Goal: Information Seeking & Learning: Learn about a topic

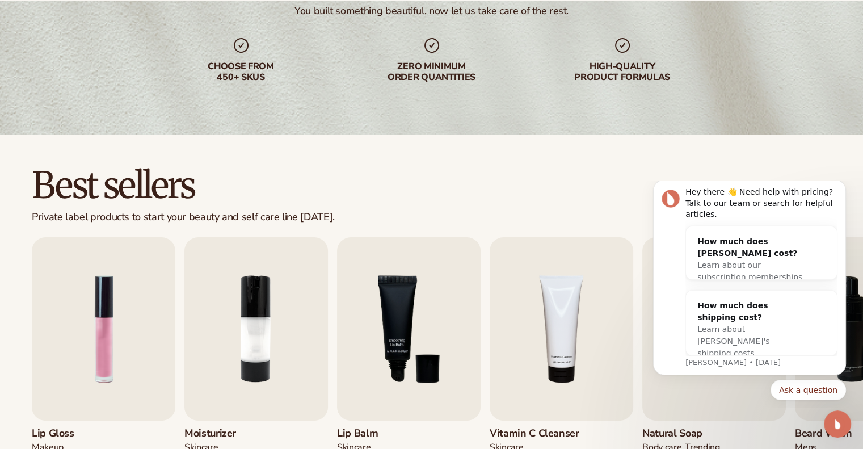
scroll to position [227, 0]
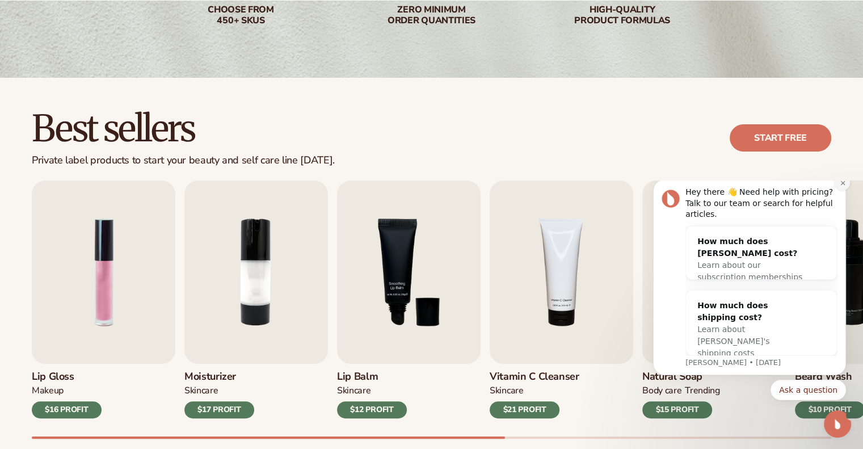
drag, startPoint x: 842, startPoint y: 195, endPoint x: 1483, endPoint y: 375, distance: 665.8
click at [842, 184] on icon "Dismiss notification" at bounding box center [843, 183] width 4 height 4
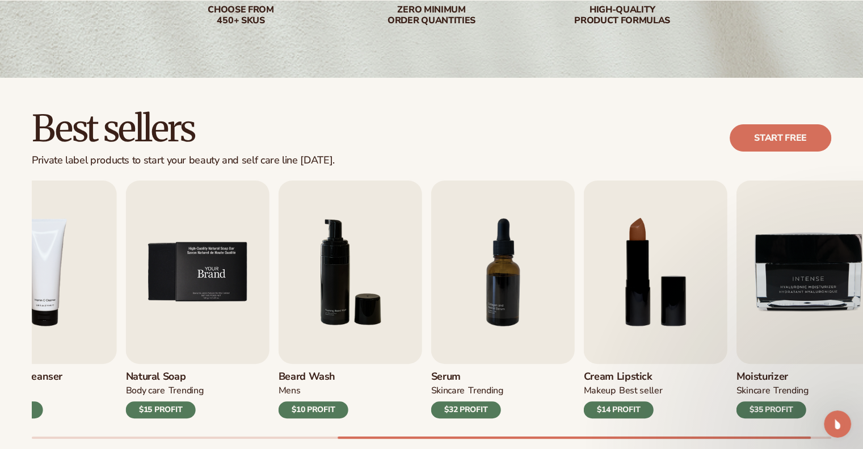
click at [253, 279] on img "5 / 9" at bounding box center [198, 272] width 144 height 183
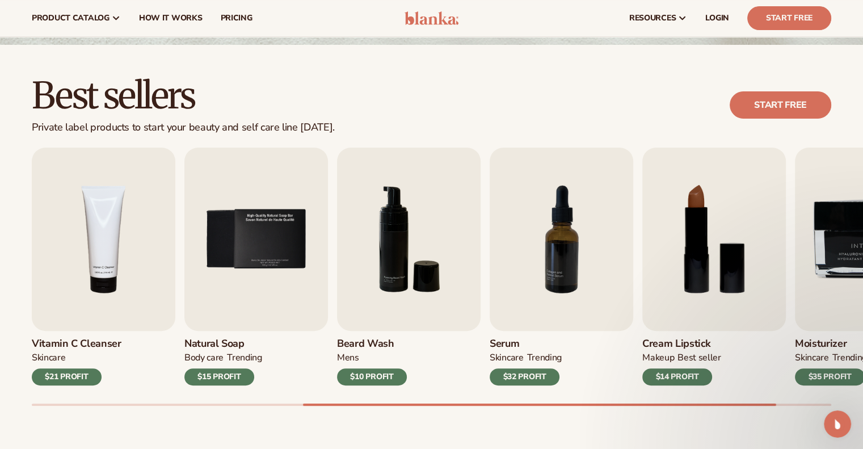
scroll to position [0, 0]
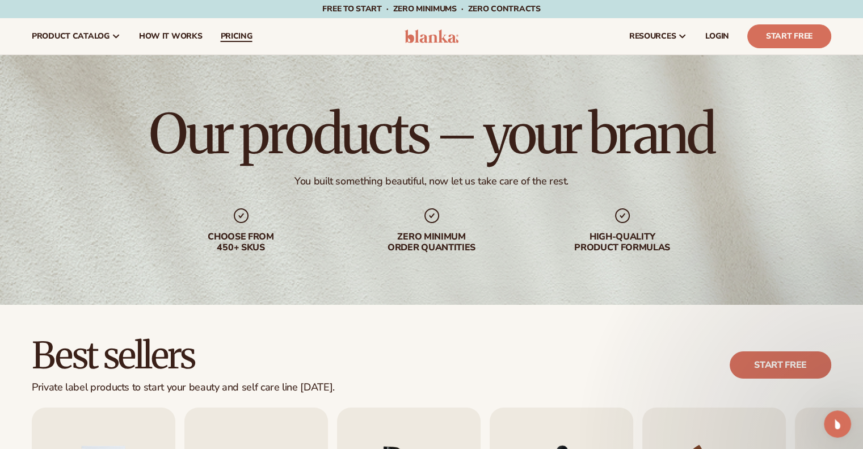
click at [228, 36] on span "pricing" at bounding box center [236, 36] width 32 height 9
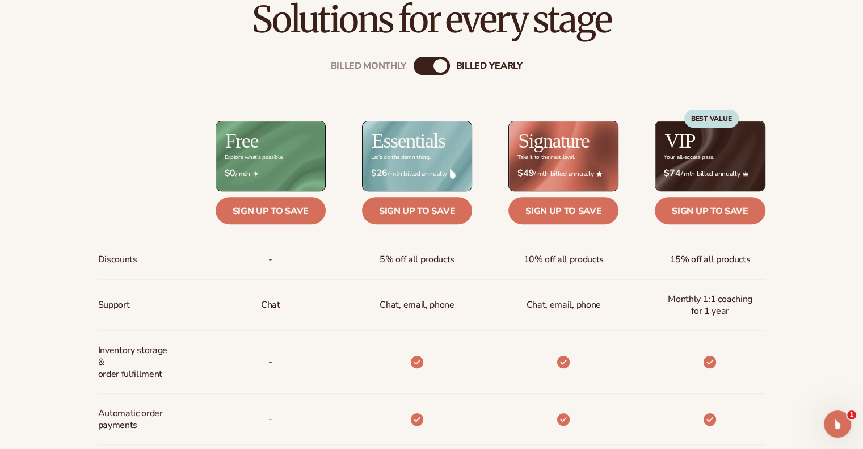
scroll to position [454, 0]
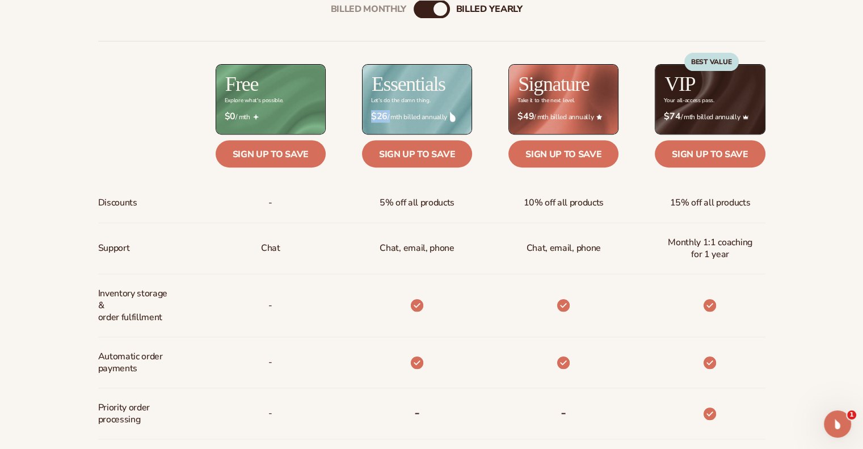
drag, startPoint x: 386, startPoint y: 115, endPoint x: 370, endPoint y: 115, distance: 16.5
click at [370, 115] on div "$ $26 / mth billed annually" at bounding box center [417, 116] width 110 height 29
click at [427, 6] on div "Billed Monthly billed Yearly" at bounding box center [432, 9] width 36 height 18
click at [436, 7] on div "billed Yearly" at bounding box center [441, 9] width 14 height 14
click at [423, 8] on div "Billed Monthly" at bounding box center [421, 9] width 14 height 14
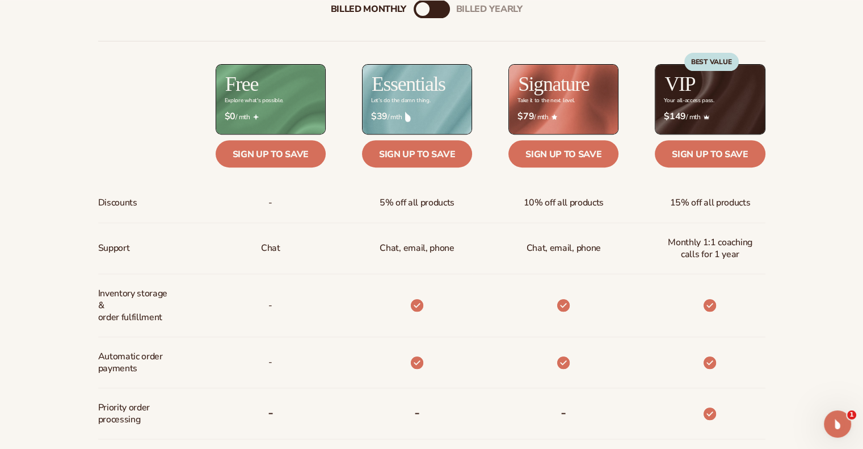
click at [445, 6] on div "billed Yearly" at bounding box center [443, 9] width 14 height 14
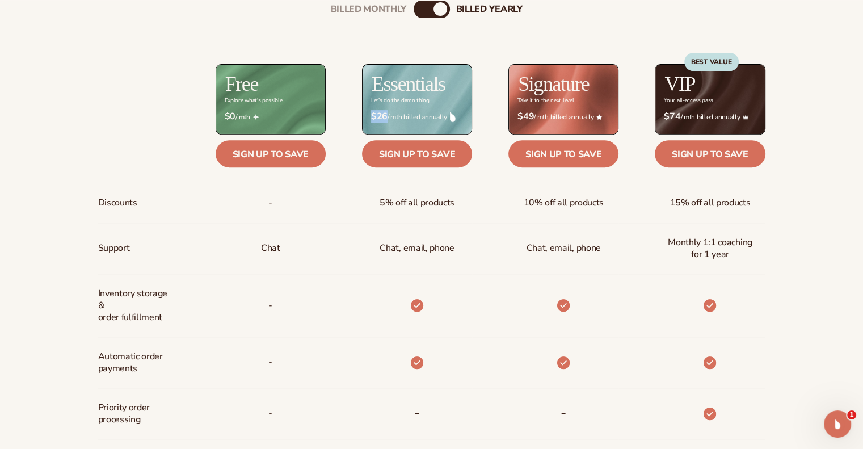
drag, startPoint x: 384, startPoint y: 119, endPoint x: 364, endPoint y: 120, distance: 19.9
click at [364, 120] on div "$ $26 / mth billed annually" at bounding box center [417, 116] width 110 height 29
drag, startPoint x: 379, startPoint y: 203, endPoint x: 471, endPoint y: 211, distance: 91.7
click at [471, 211] on div "5% off all products" at bounding box center [399, 203] width 146 height 40
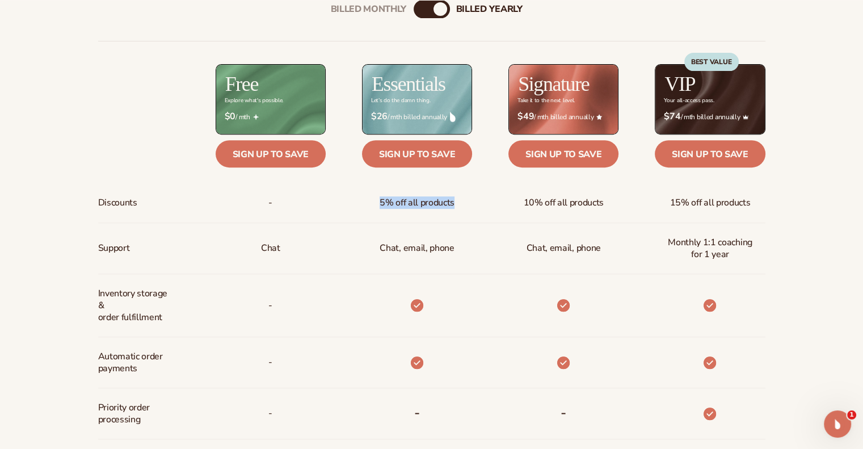
click at [471, 211] on div "5% off all products" at bounding box center [399, 203] width 146 height 40
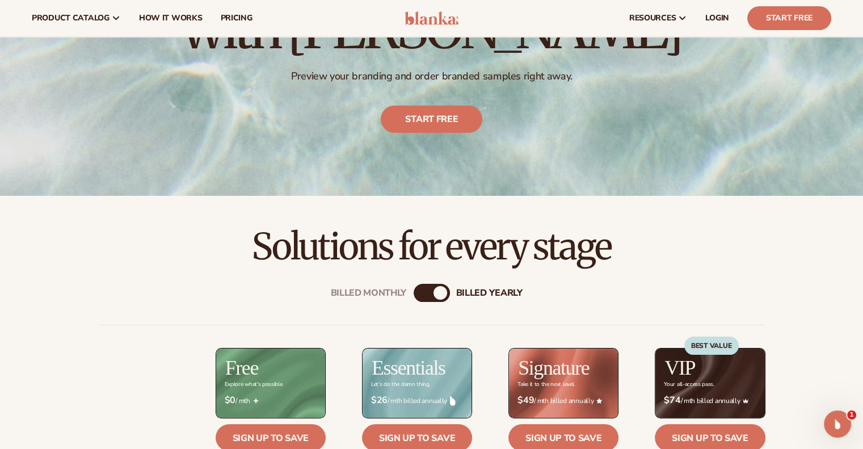
scroll to position [0, 0]
